Goal: Check status

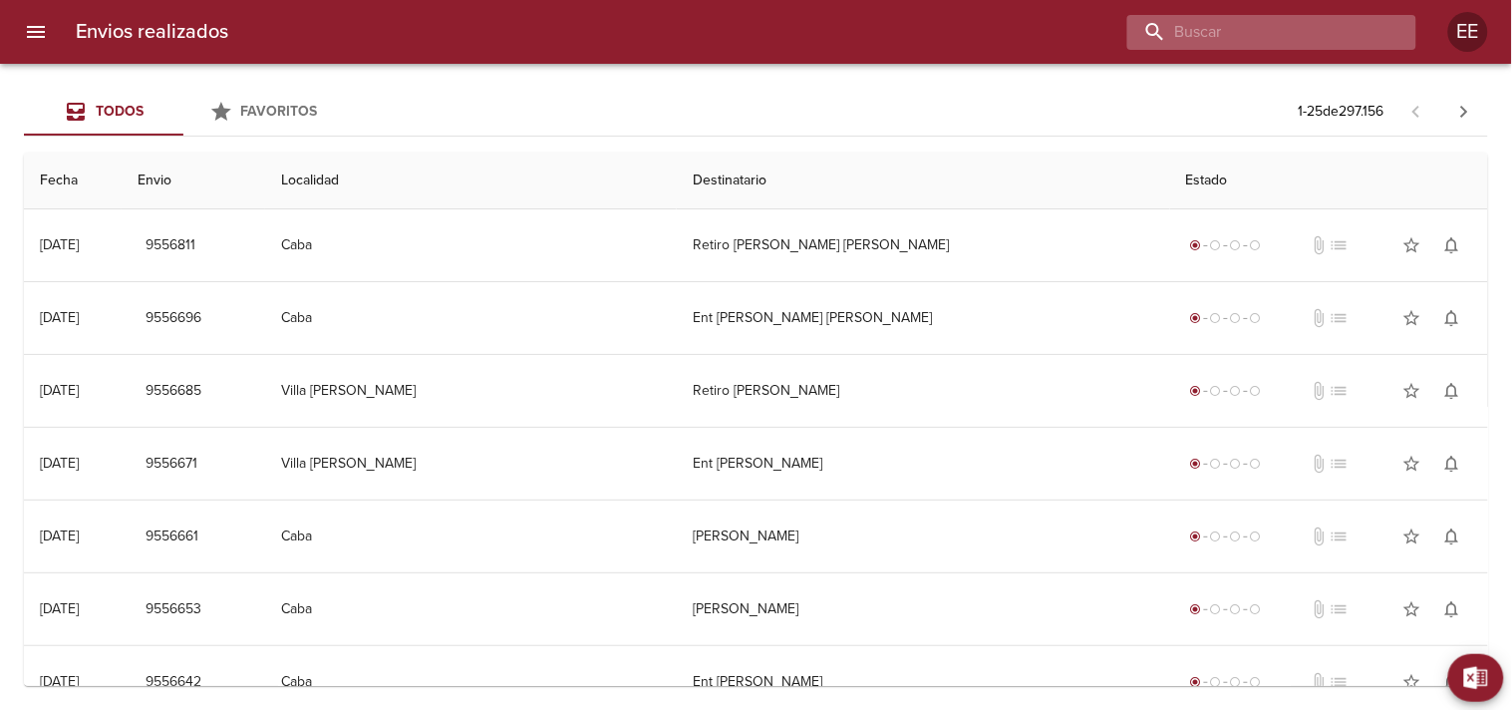
click at [1276, 31] on input "buscar" at bounding box center [1254, 32] width 255 height 35
paste input "[PERSON_NAME]"
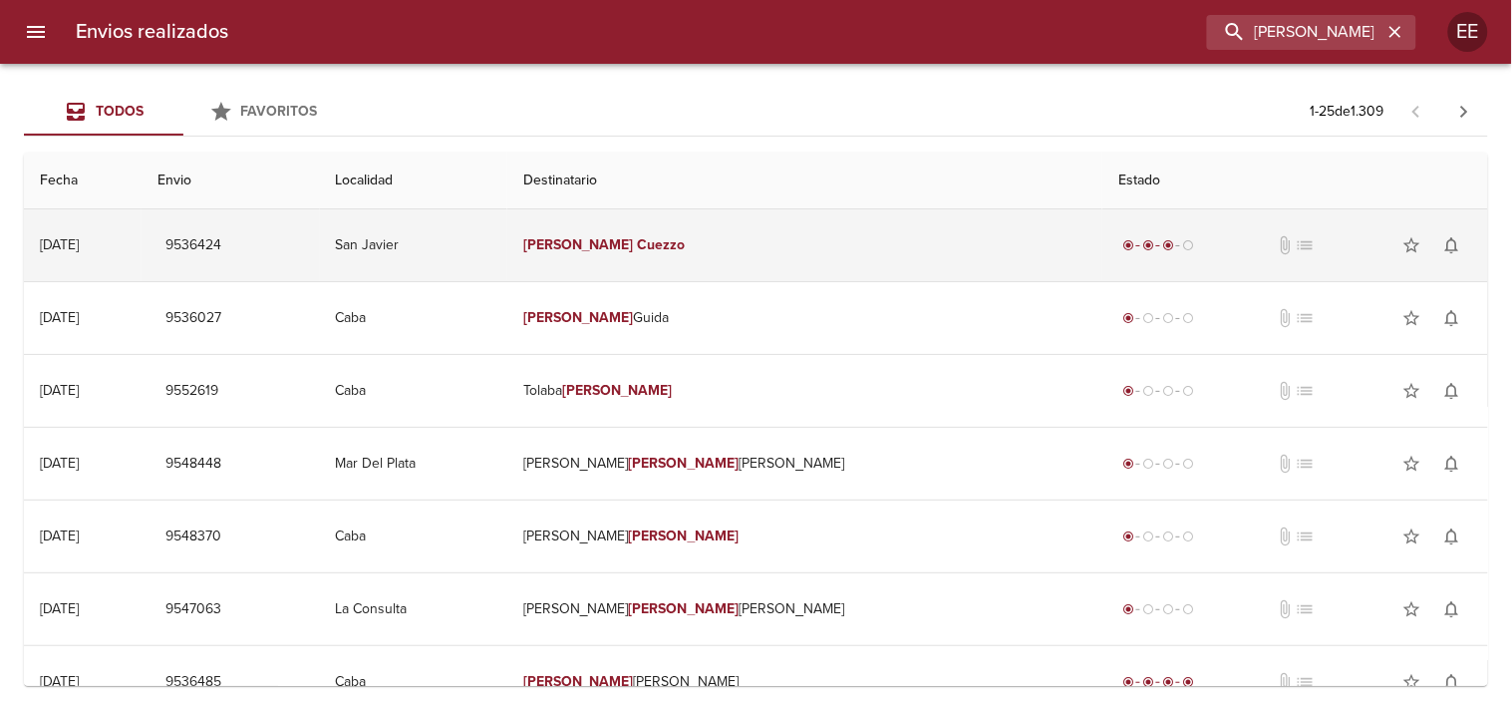
click at [833, 223] on td "[PERSON_NAME]" at bounding box center [804, 245] width 595 height 72
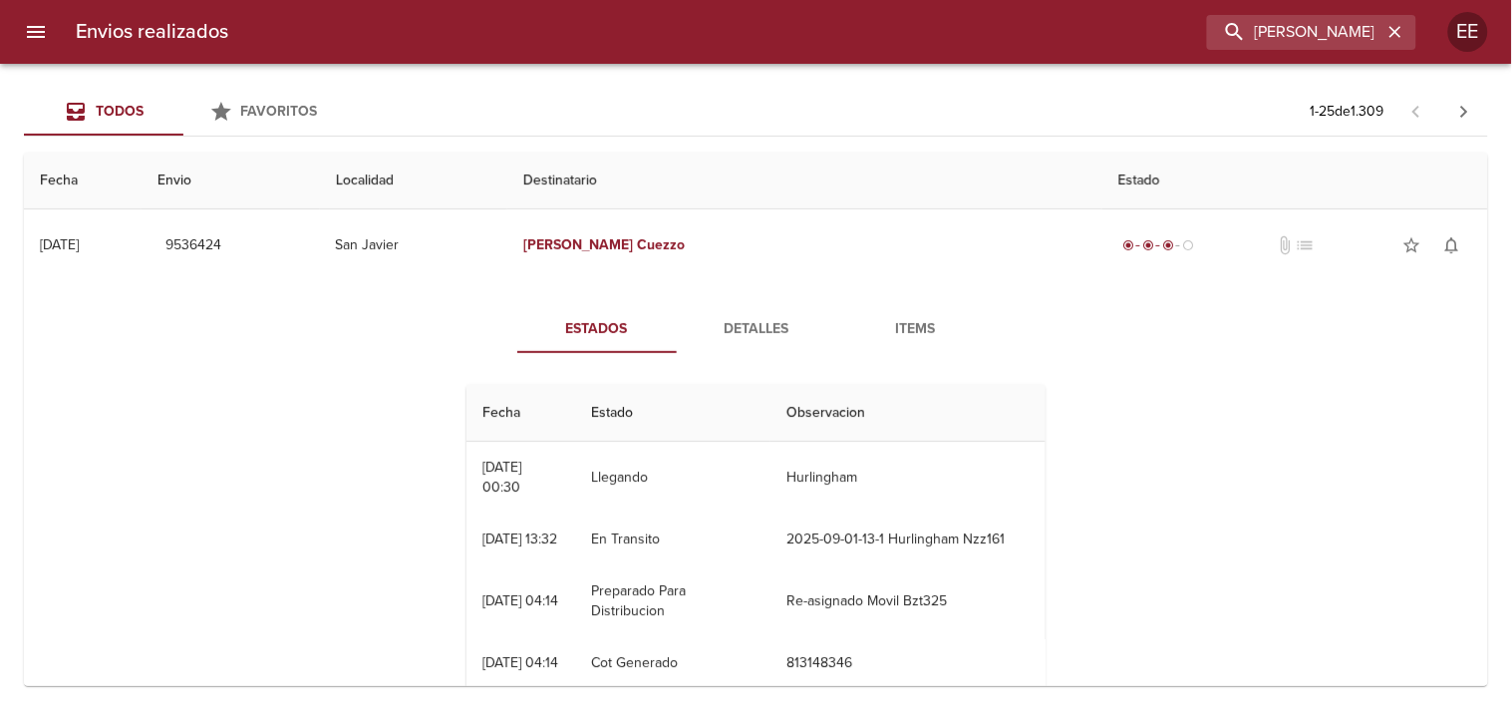
click at [738, 314] on button "Detalles" at bounding box center [756, 329] width 159 height 48
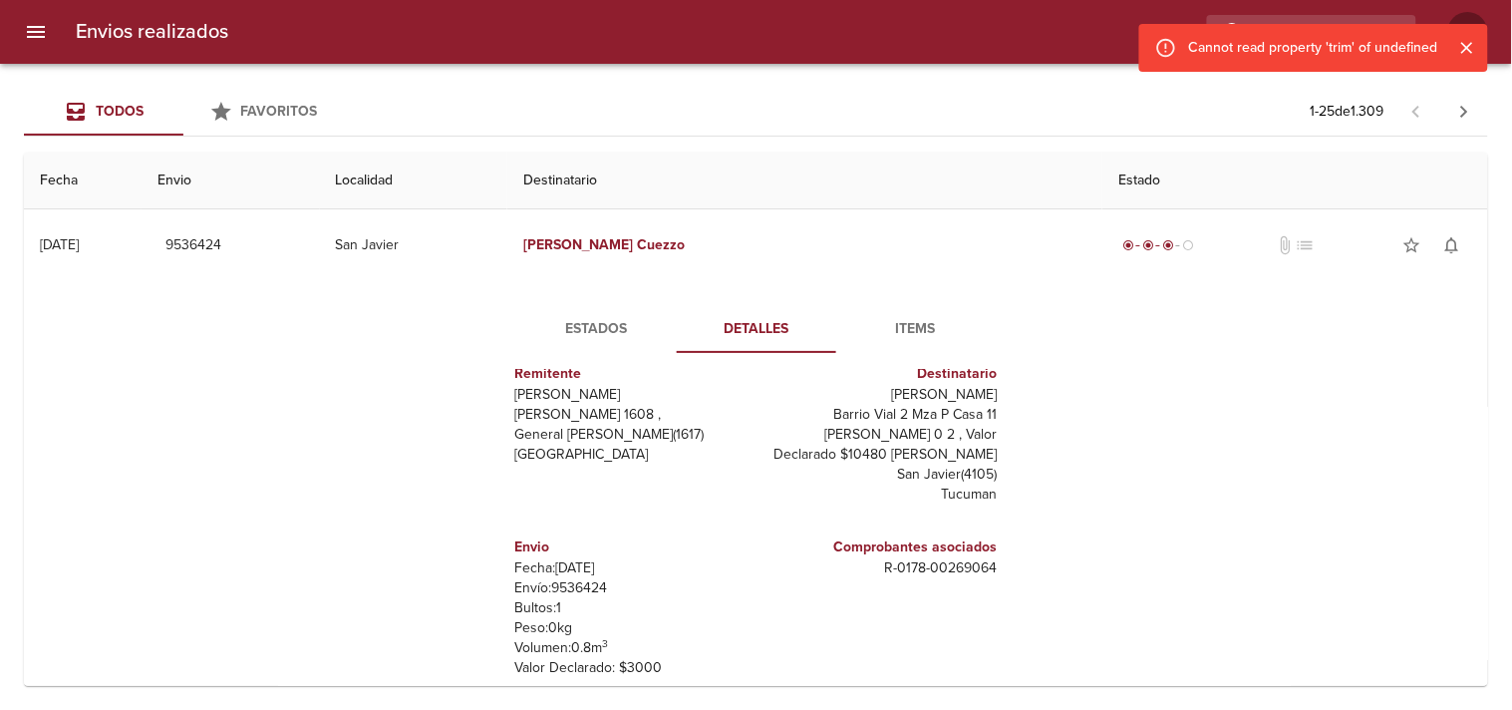
click at [578, 335] on span "Estados" at bounding box center [597, 329] width 136 height 25
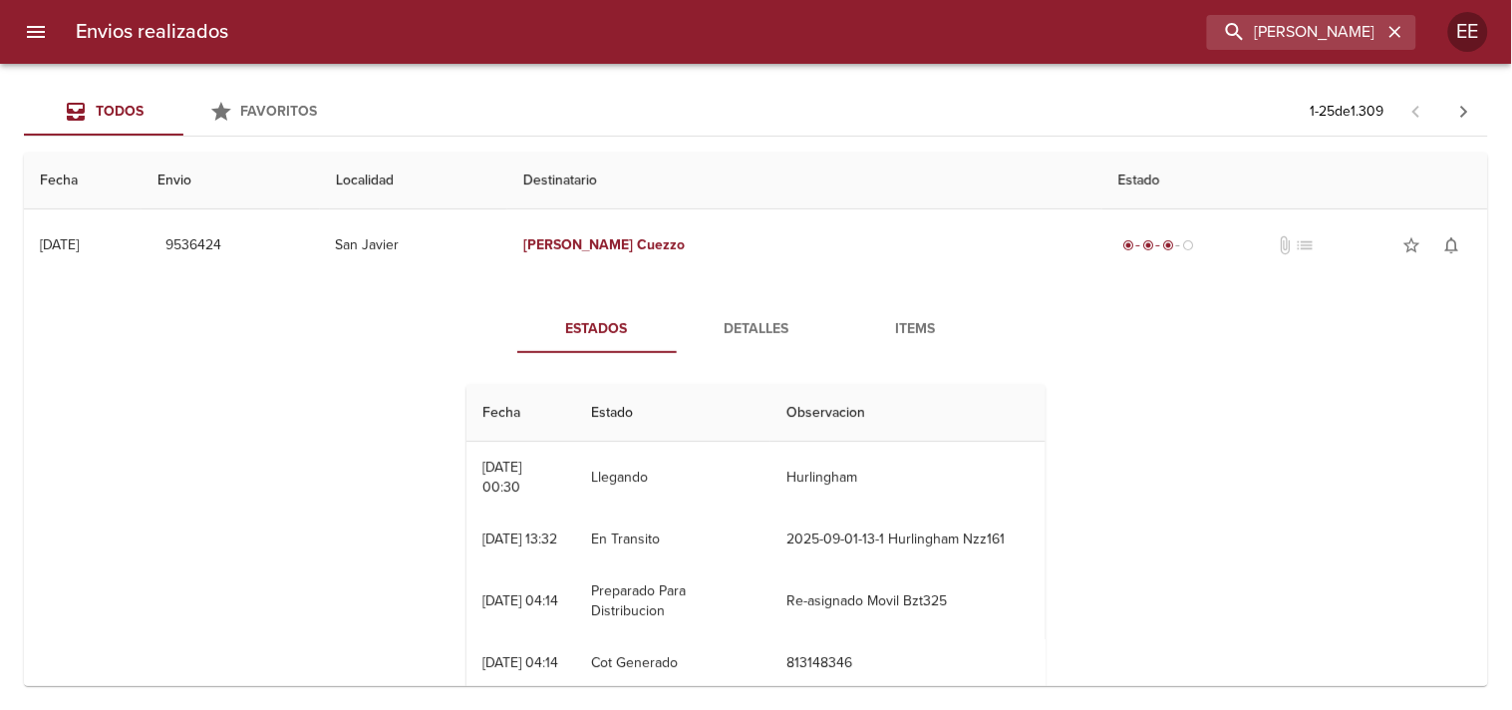
click at [761, 332] on span "Detalles" at bounding box center [757, 329] width 136 height 25
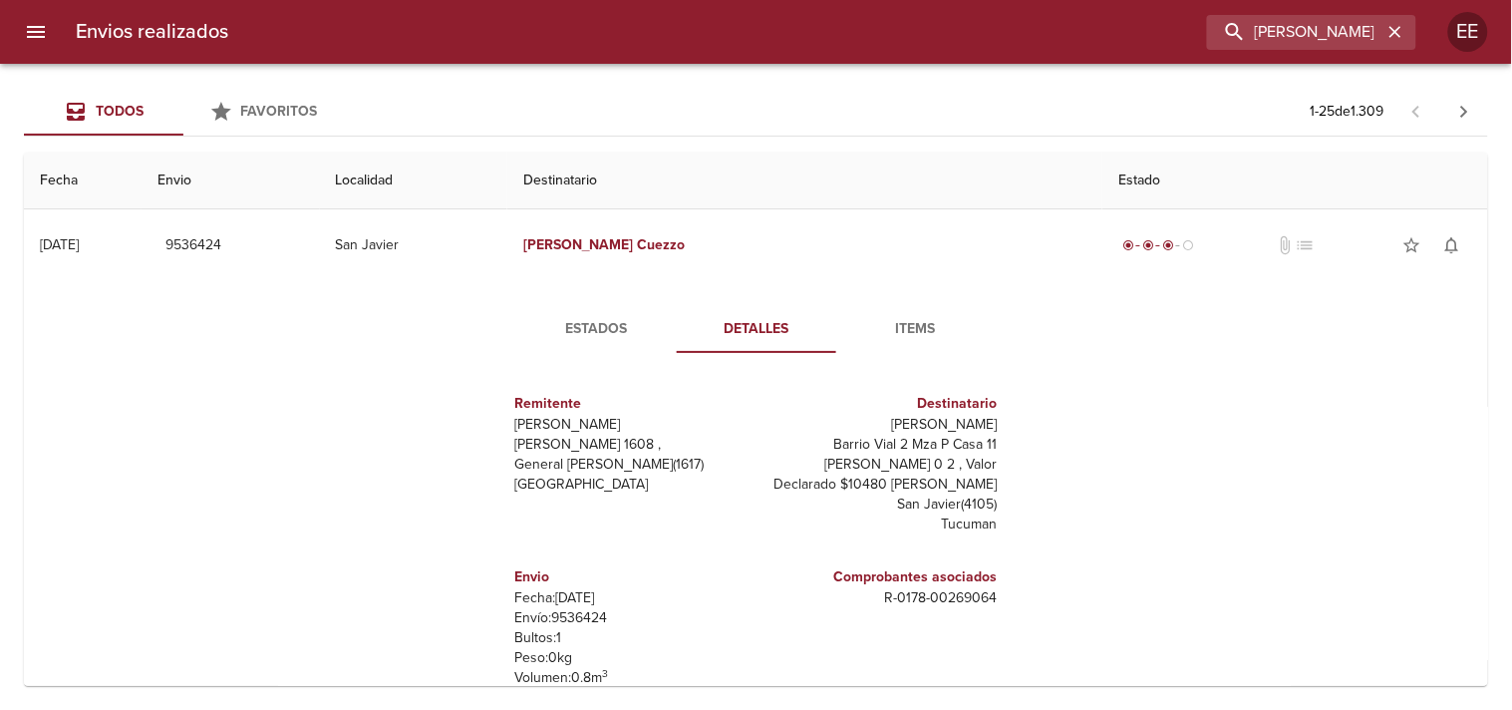
click at [584, 321] on span "Estados" at bounding box center [597, 329] width 136 height 25
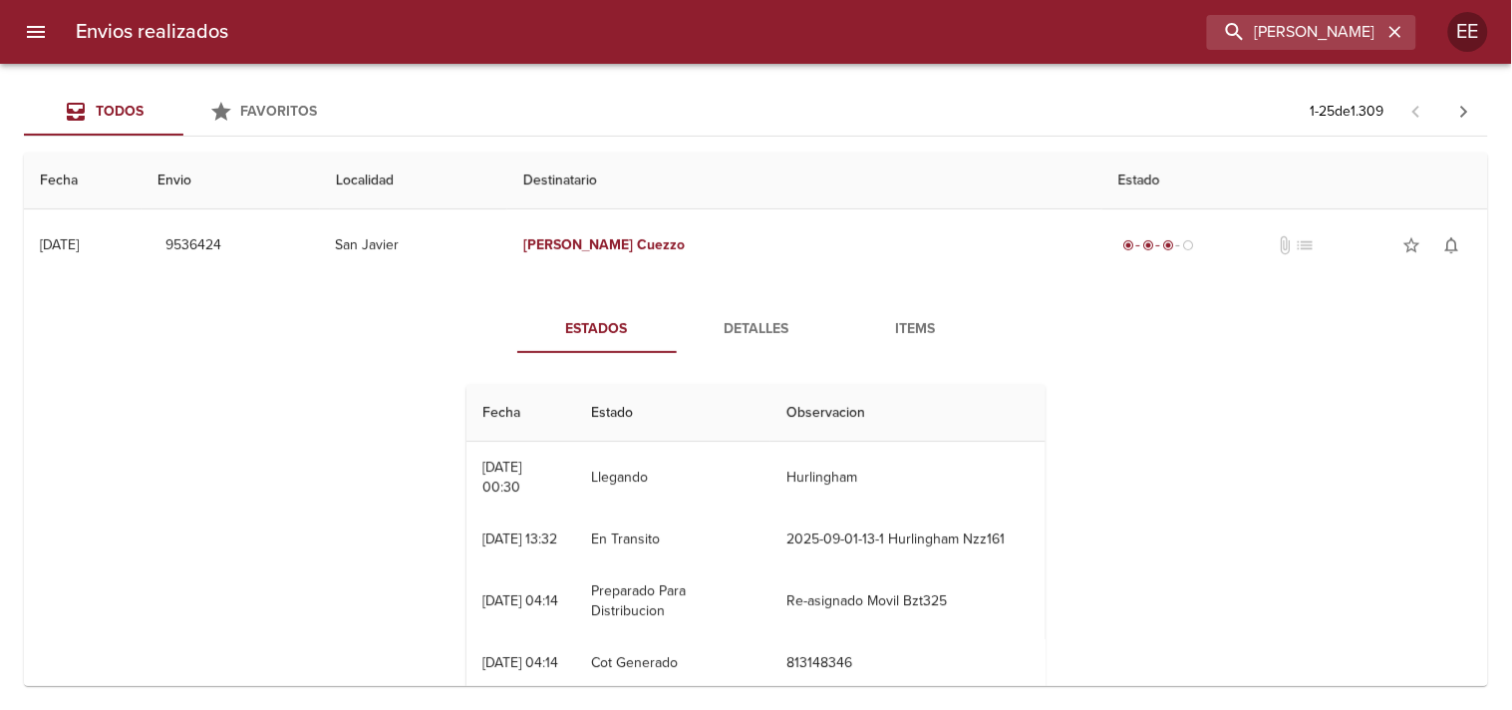
click at [724, 313] on button "Detalles" at bounding box center [756, 329] width 159 height 48
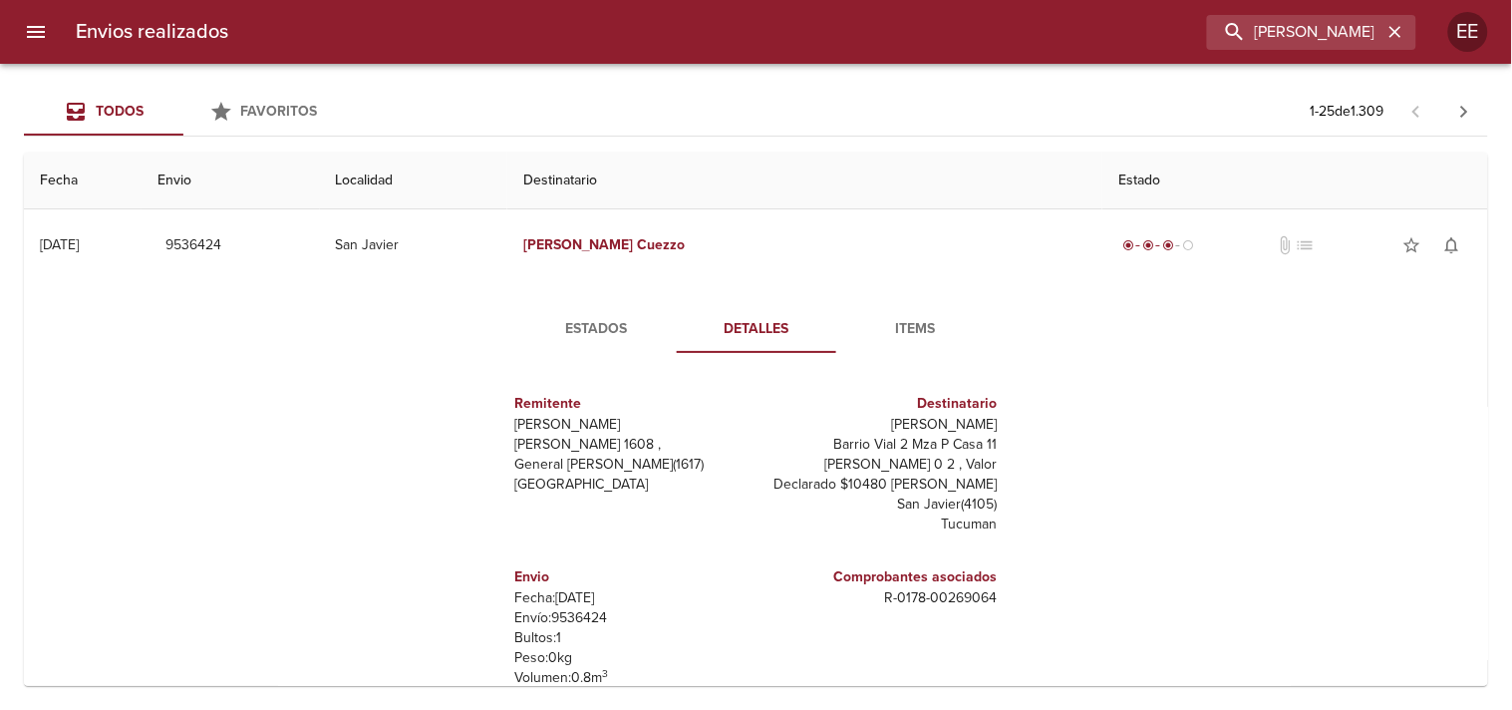
click at [561, 604] on p "Envío: 9536424" at bounding box center [631, 618] width 233 height 20
copy p "9536424"
click at [610, 329] on span "Estados" at bounding box center [597, 329] width 136 height 25
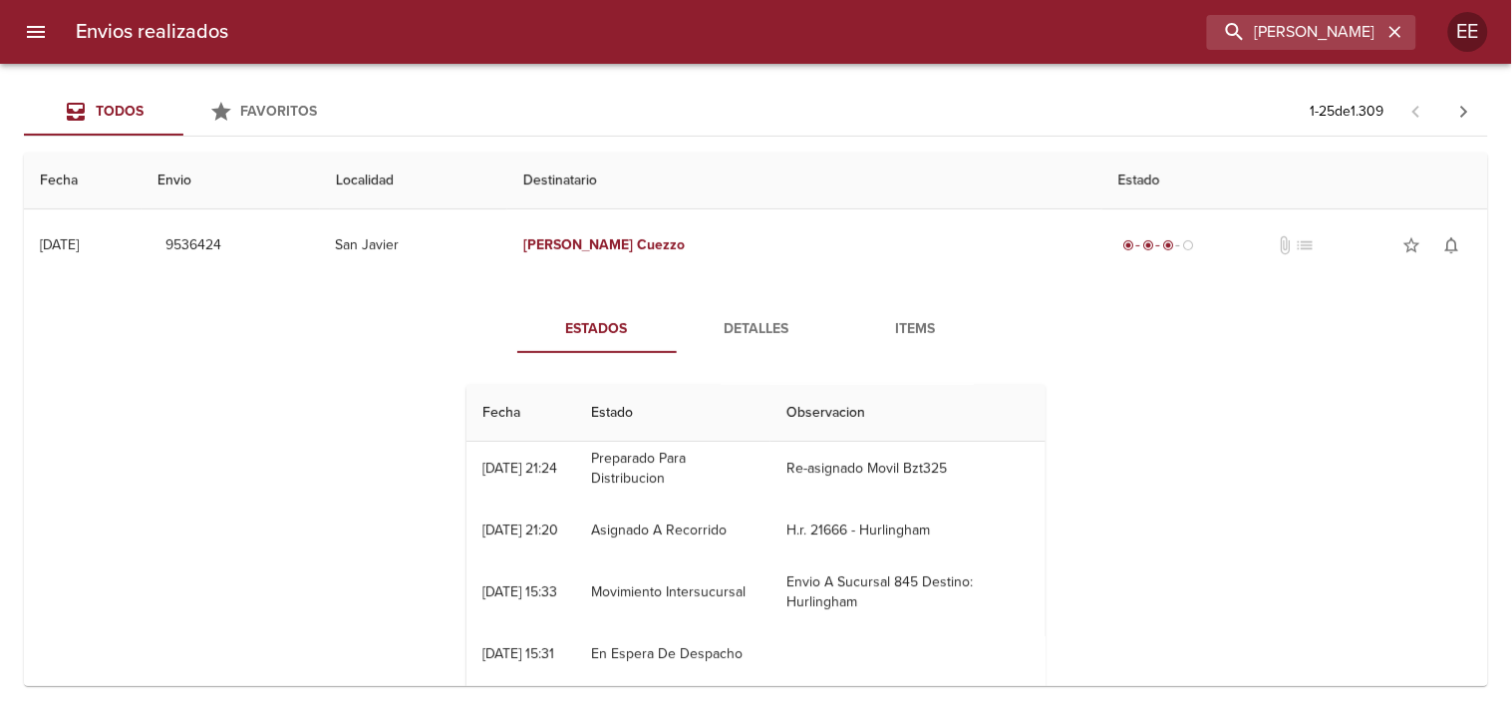
scroll to position [164, 0]
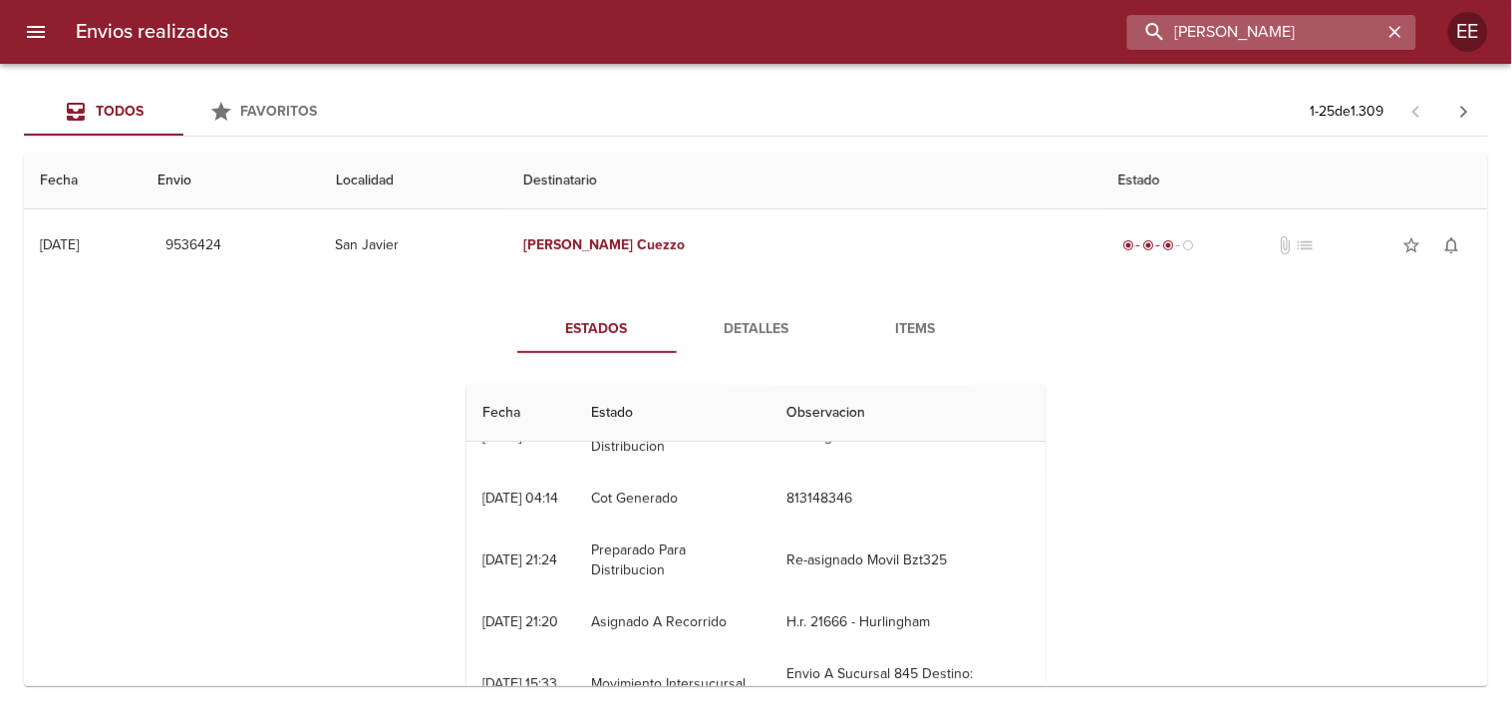
click at [1290, 28] on input "[PERSON_NAME]" at bounding box center [1254, 32] width 255 height 35
click at [1292, 30] on input "[PERSON_NAME]" at bounding box center [1254, 32] width 255 height 35
paste input "9545920"
click at [1310, 25] on input "[PERSON_NAME] Cuezzo9545920" at bounding box center [1254, 32] width 255 height 35
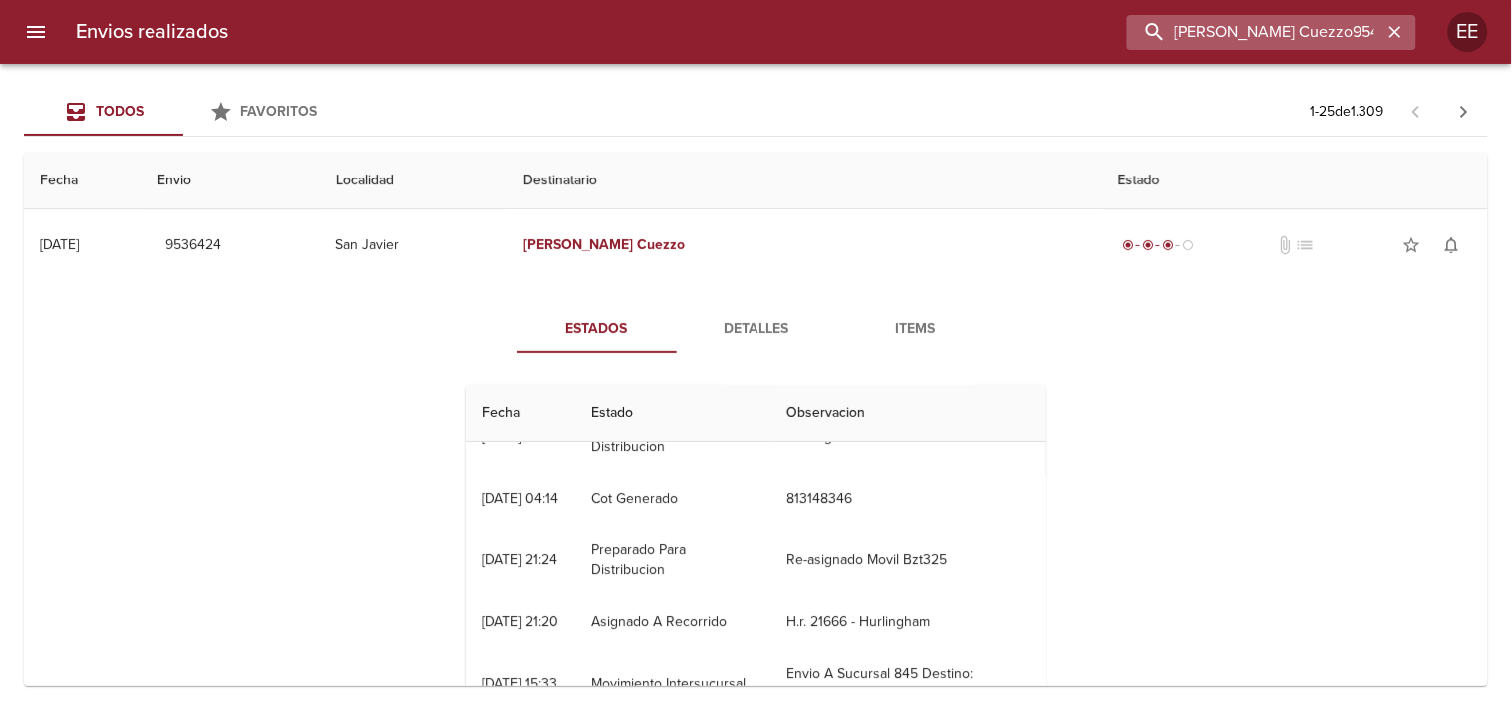
click at [1310, 25] on input "[PERSON_NAME] Cuezzo9545920" at bounding box center [1254, 32] width 255 height 35
drag, startPoint x: 1342, startPoint y: 32, endPoint x: 1330, endPoint y: 36, distance: 12.6
click at [1330, 36] on input "[PERSON_NAME] Cuezzo9545920" at bounding box center [1254, 32] width 255 height 35
click at [1347, 32] on input "[PERSON_NAME] Cuezzo9545920" at bounding box center [1254, 32] width 255 height 35
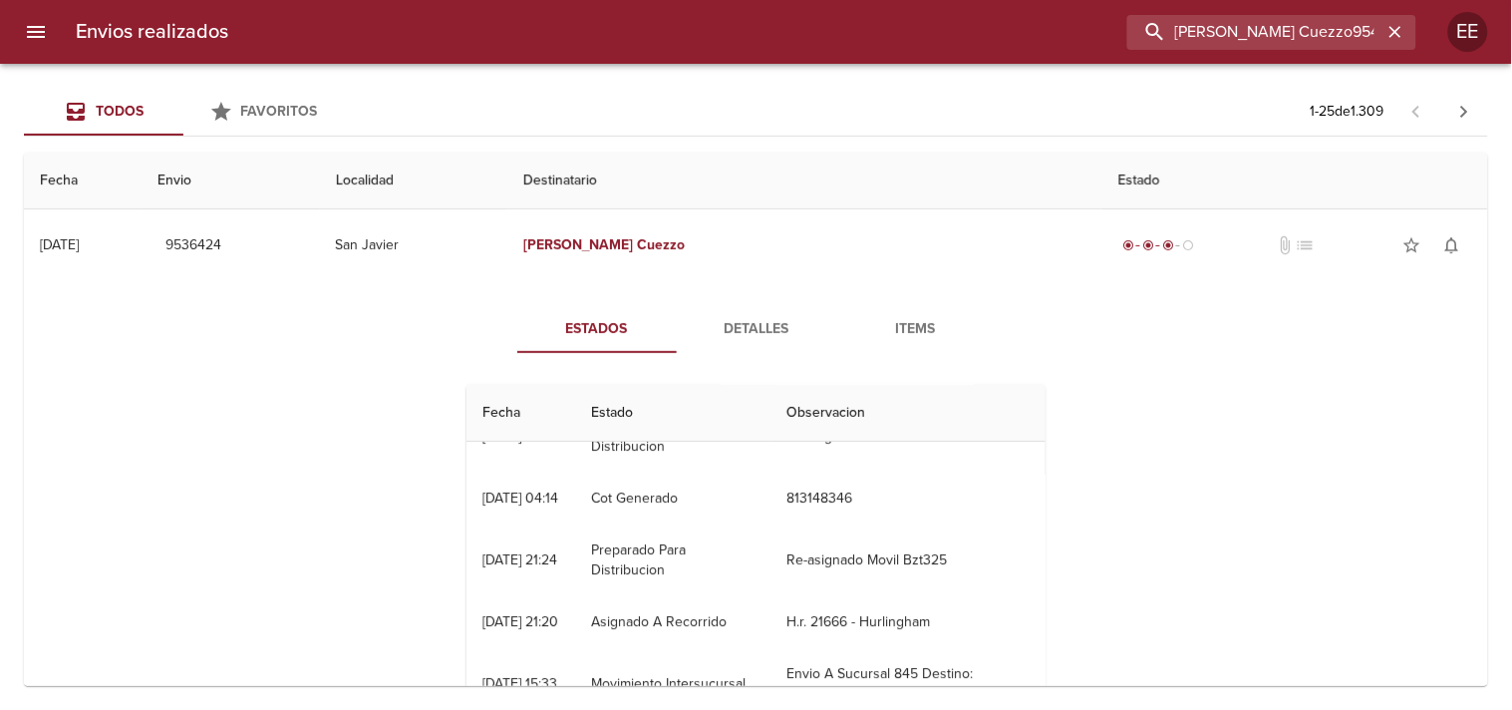
drag, startPoint x: 1347, startPoint y: 32, endPoint x: 1029, endPoint y: 68, distance: 320.0
click at [1029, 0] on div "Envios realizados [GEOGRAPHIC_DATA] Cuezzo9545920 EE Todos Favoritos 1 - 25 de …" at bounding box center [756, 0] width 1512 height 0
paste input "buscar"
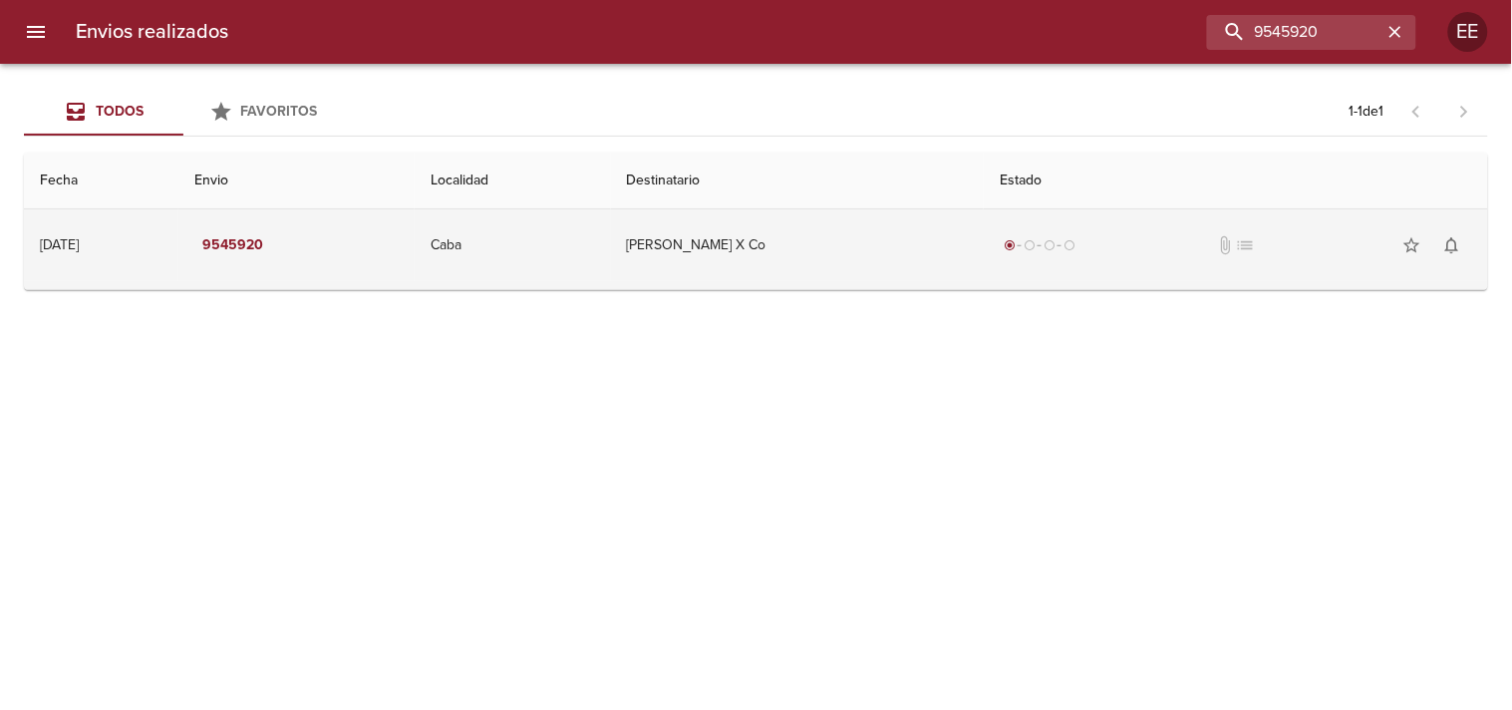
click at [754, 251] on td "[PERSON_NAME] X Co" at bounding box center [798, 245] width 374 height 72
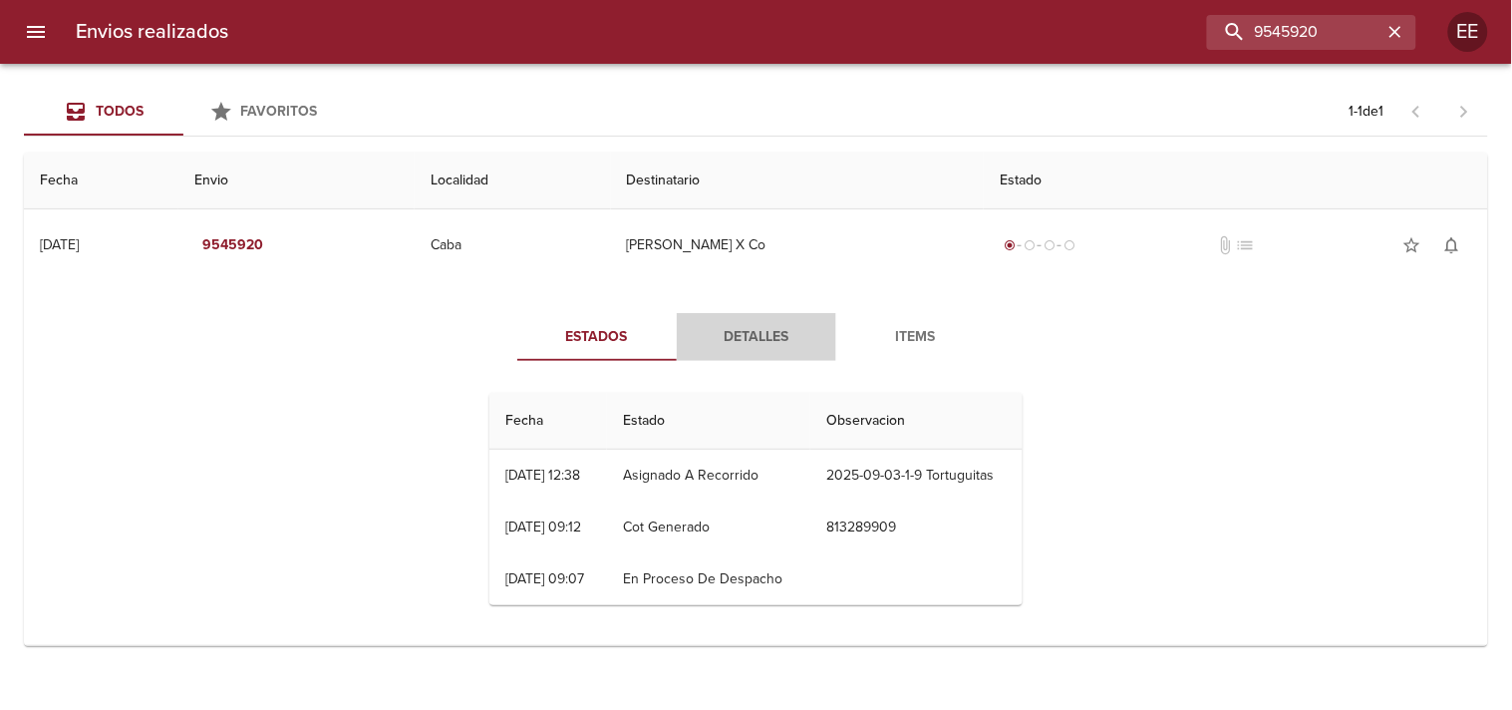
click at [743, 339] on span "Detalles" at bounding box center [757, 337] width 136 height 25
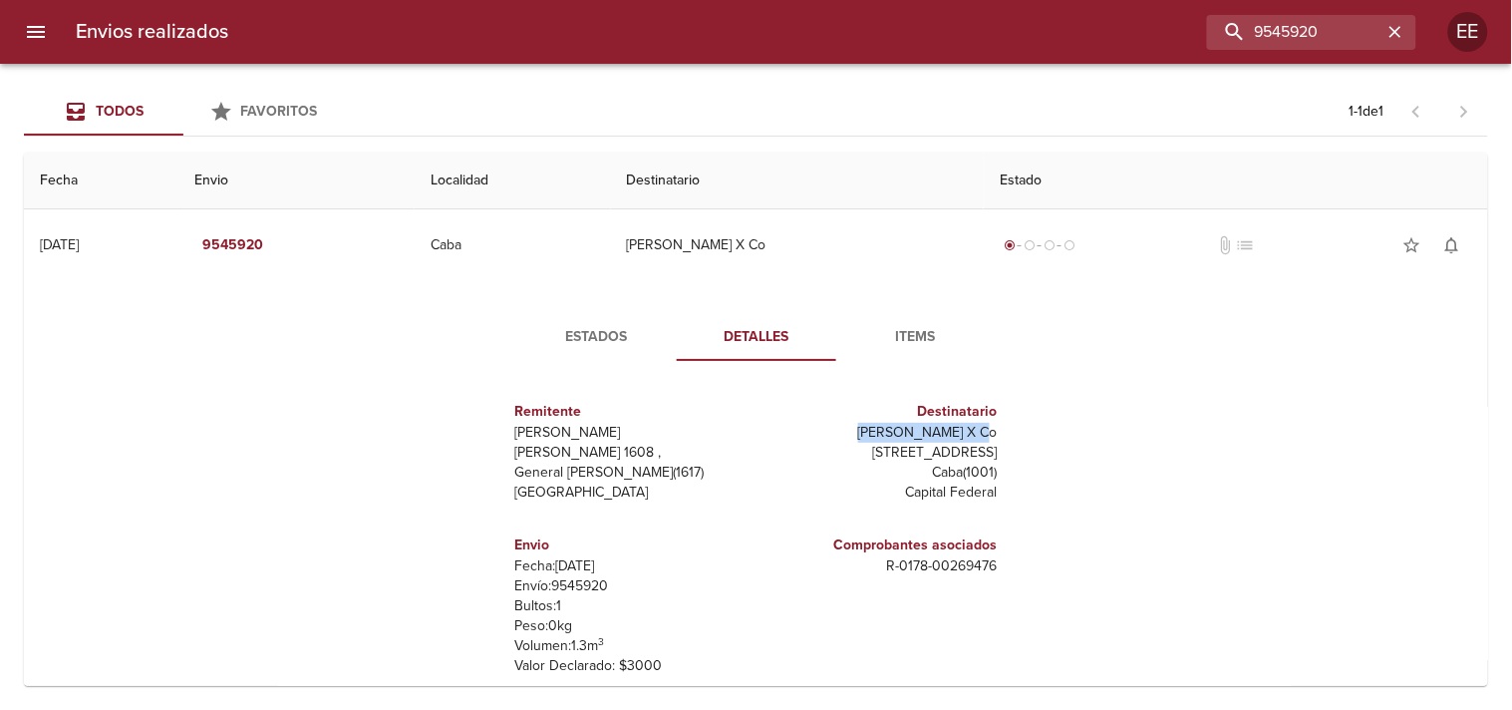
drag, startPoint x: 852, startPoint y: 432, endPoint x: 959, endPoint y: 426, distance: 106.8
click at [959, 426] on p "[PERSON_NAME] X Co" at bounding box center [880, 433] width 233 height 20
copy p "[PERSON_NAME]"
drag, startPoint x: 857, startPoint y: 580, endPoint x: 1049, endPoint y: 578, distance: 191.4
click at [1049, 578] on div "Estados Detalles Items Remitente Wamaro Tortuguitas [PERSON_NAME][STREET_ADDRES…" at bounding box center [756, 543] width 1432 height 508
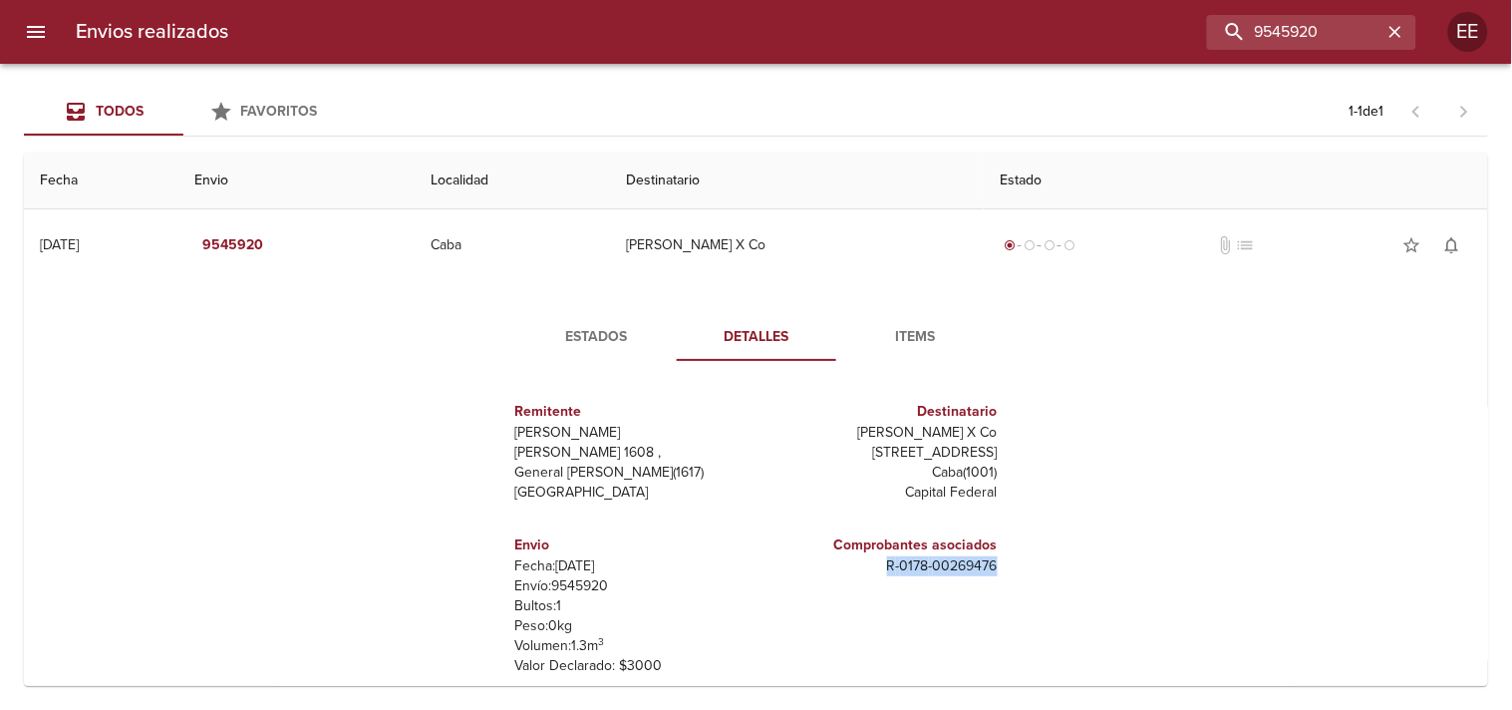
copy p "R - 0178 - 00269476"
drag, startPoint x: 1350, startPoint y: 30, endPoint x: 799, endPoint y: 34, distance: 550.2
click at [799, 34] on div "9545920" at bounding box center [830, 32] width 1172 height 35
paste input "[PERSON_NAME]"
type input "[PERSON_NAME]"
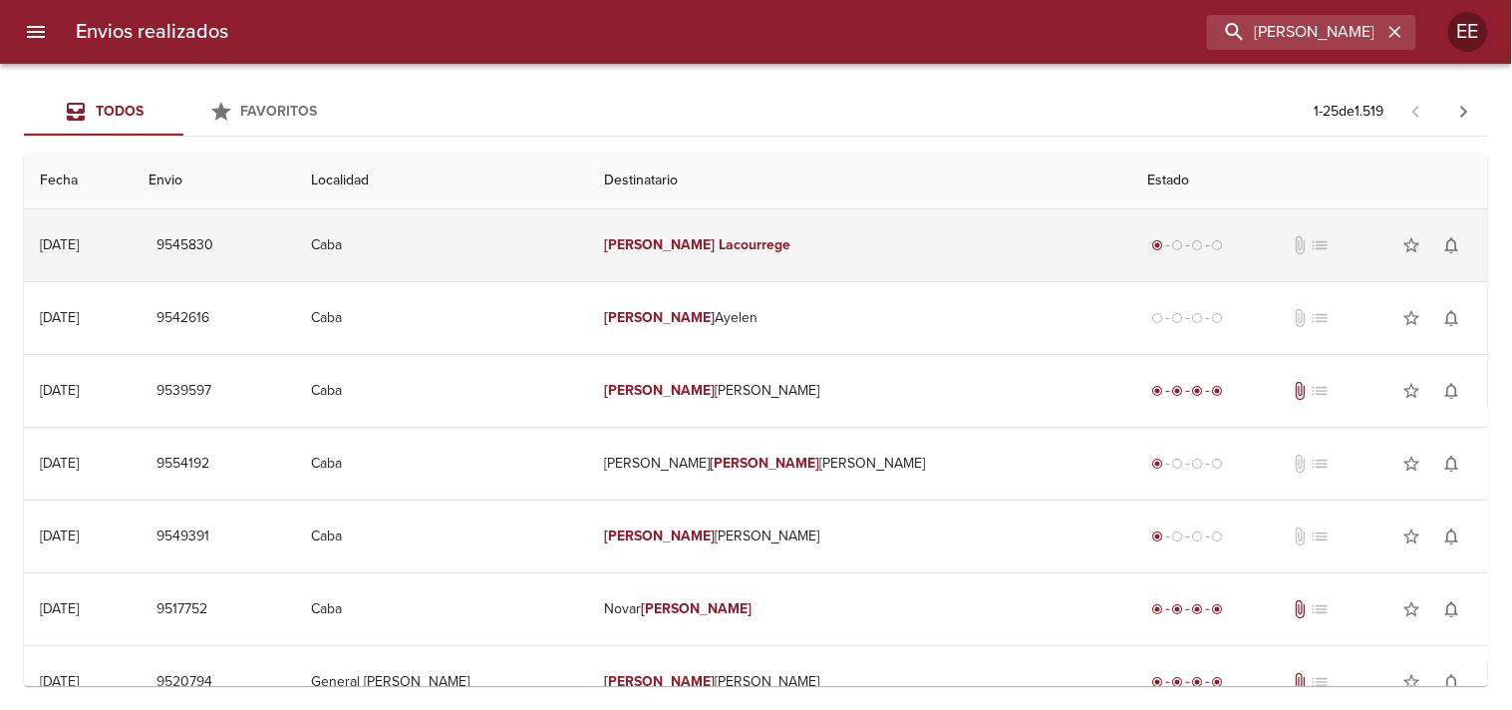
click at [672, 259] on td "[PERSON_NAME]" at bounding box center [860, 245] width 544 height 72
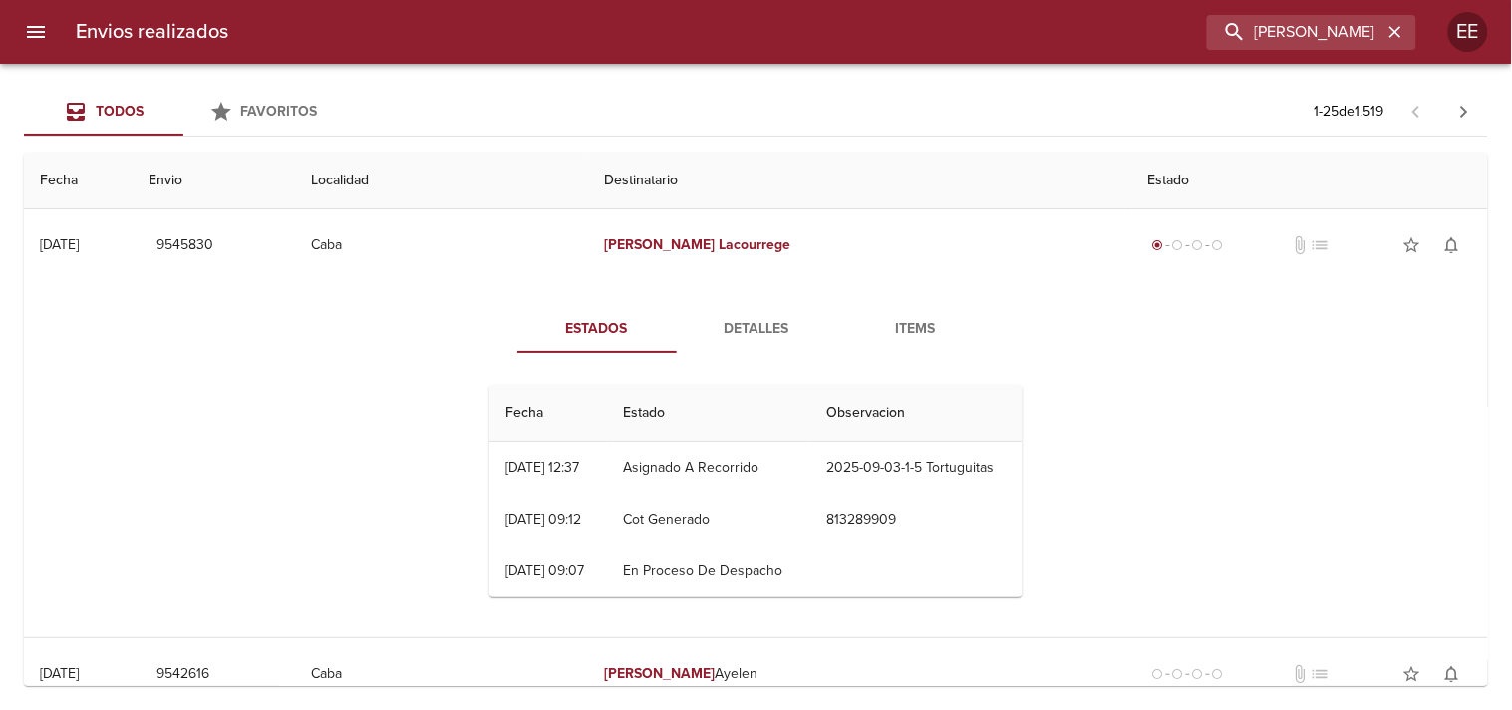
click at [738, 322] on span "Detalles" at bounding box center [757, 329] width 136 height 25
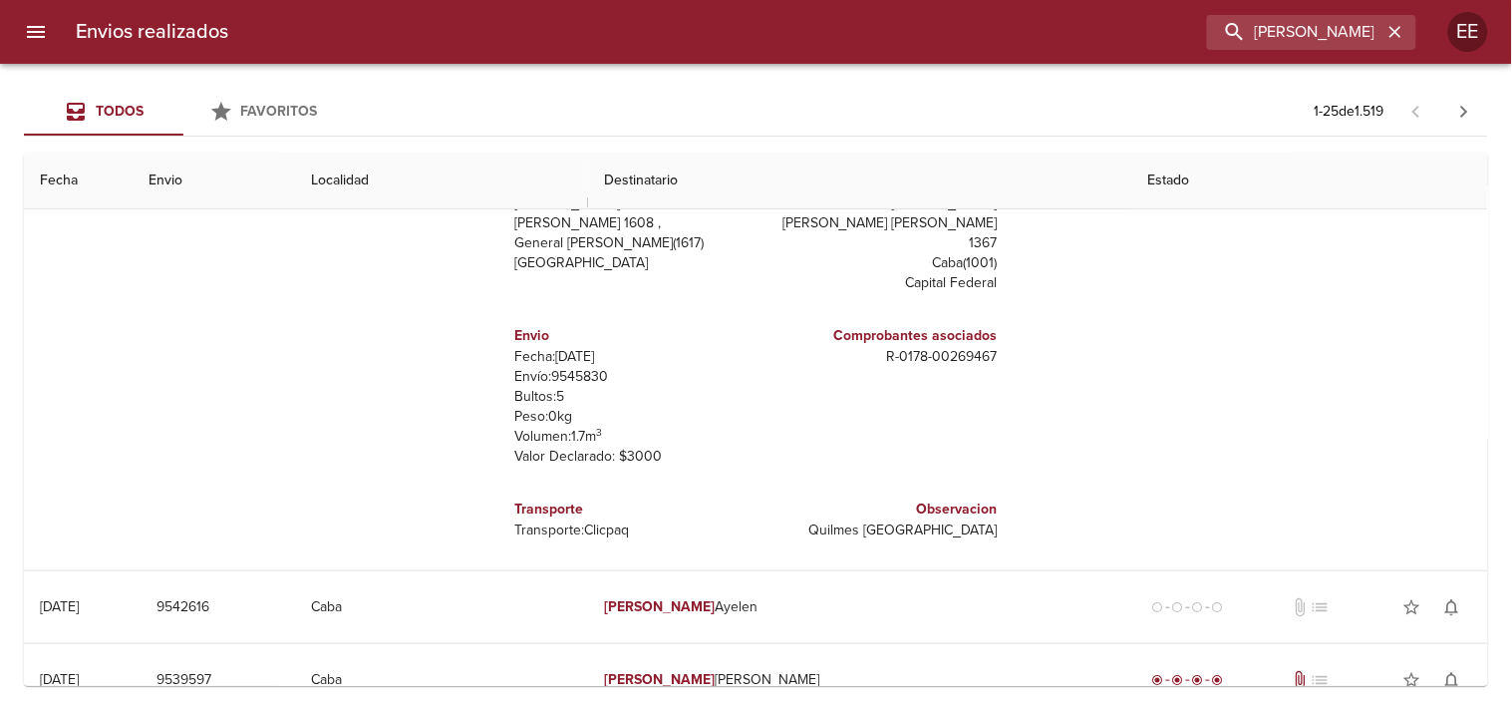
scroll to position [0, 0]
